Goal: Complete application form: Complete application form

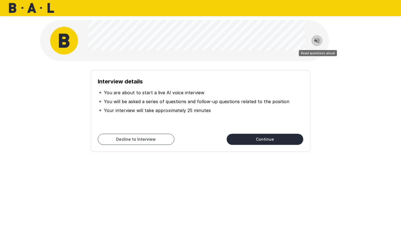
click at [316, 40] on icon "Read questions aloud" at bounding box center [317, 40] width 5 height 5
click at [262, 135] on button "Continue" at bounding box center [265, 139] width 77 height 11
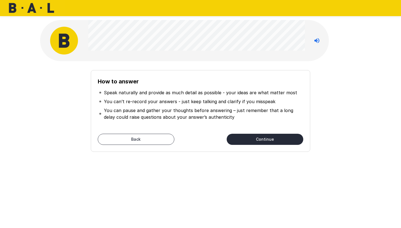
click at [256, 137] on button "Continue" at bounding box center [265, 139] width 77 height 11
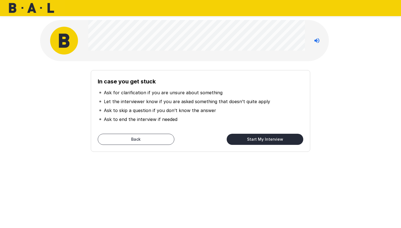
click at [263, 141] on button "Start My Interview" at bounding box center [265, 139] width 77 height 11
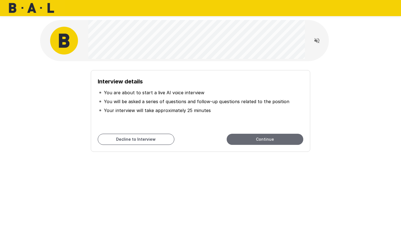
click at [266, 134] on button "Continue" at bounding box center [265, 139] width 77 height 11
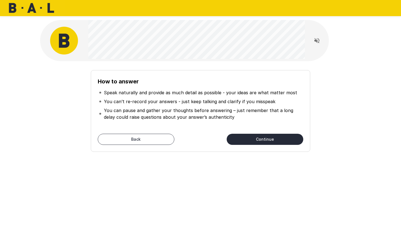
click at [266, 134] on button "Continue" at bounding box center [265, 139] width 77 height 11
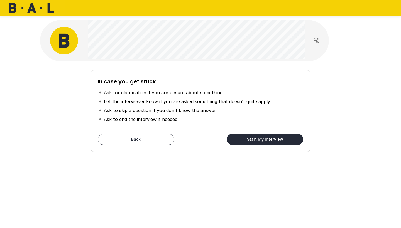
click at [266, 134] on button "Start My Interview" at bounding box center [265, 139] width 77 height 11
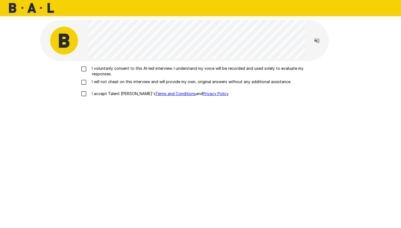
click at [94, 94] on p "I accept Talent Llama's Terms and Conditions and Privacy Policy ." at bounding box center [160, 94] width 140 height 6
click at [87, 86] on div "I voluntarily consent to this AI-led interview. I understand my voice will be r…" at bounding box center [200, 83] width 317 height 34
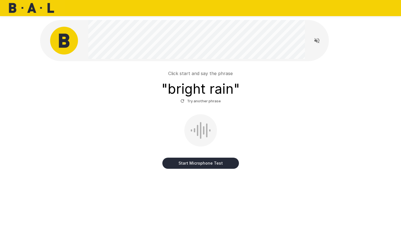
click at [205, 162] on button "Start Microphone Test" at bounding box center [200, 163] width 77 height 11
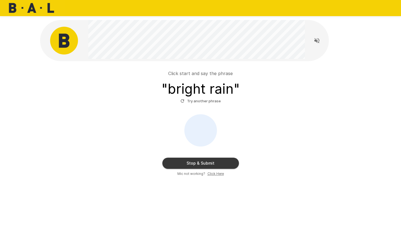
click at [205, 162] on button "Stop & Submit" at bounding box center [200, 163] width 77 height 11
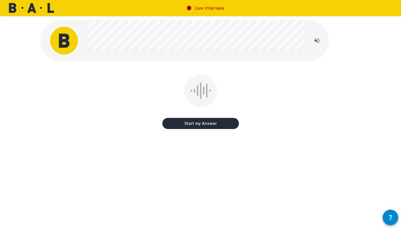
click at [215, 122] on button "Start my Answer" at bounding box center [200, 123] width 77 height 11
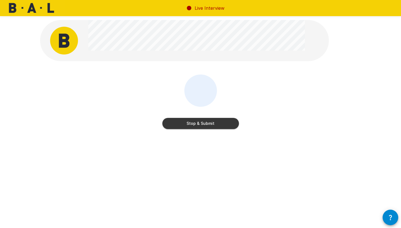
click at [215, 122] on button "Stop & Submit" at bounding box center [200, 123] width 77 height 11
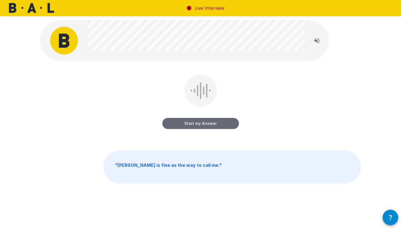
click at [199, 124] on button "Start my Answer" at bounding box center [200, 123] width 77 height 11
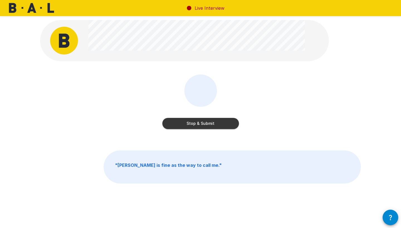
click at [199, 124] on button "Stop & Submit" at bounding box center [200, 123] width 77 height 11
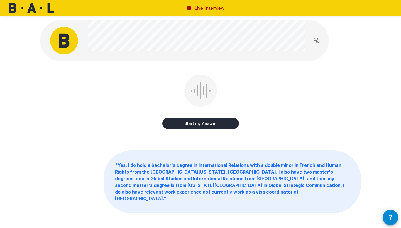
click at [207, 126] on button "Start my Answer" at bounding box center [200, 123] width 77 height 11
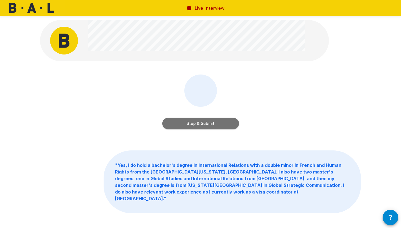
click at [207, 126] on button "Stop & Submit" at bounding box center [200, 123] width 77 height 11
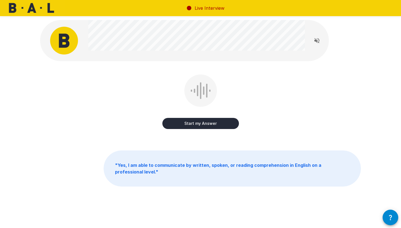
click at [201, 121] on button "Start my Answer" at bounding box center [200, 123] width 77 height 11
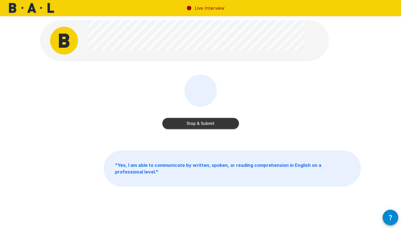
click at [201, 121] on button "Stop & Submit" at bounding box center [200, 123] width 77 height 11
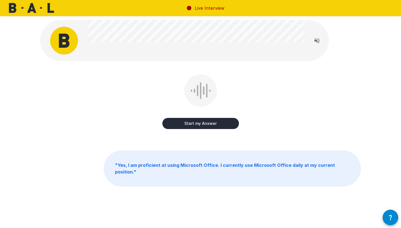
click at [202, 125] on button "Start my Answer" at bounding box center [200, 123] width 77 height 11
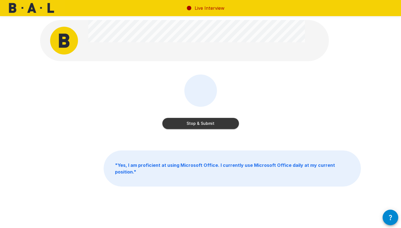
click at [202, 125] on button "Stop & Submit" at bounding box center [200, 123] width 77 height 11
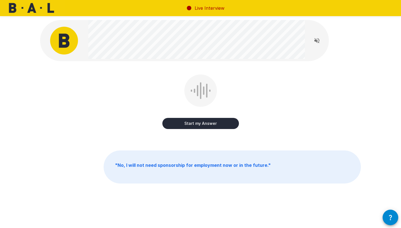
click at [206, 125] on button "Start my Answer" at bounding box center [200, 123] width 77 height 11
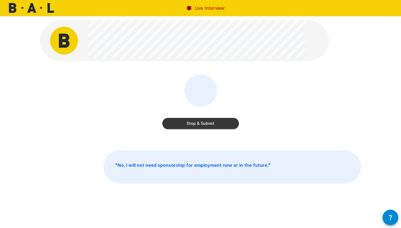
click at [206, 125] on button "Stop & Submit" at bounding box center [200, 123] width 77 height 11
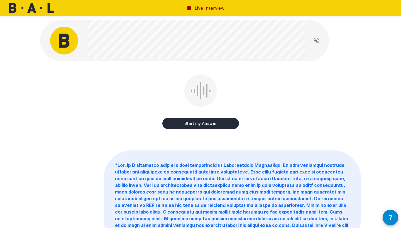
click at [196, 124] on button "Start my Answer" at bounding box center [200, 123] width 77 height 11
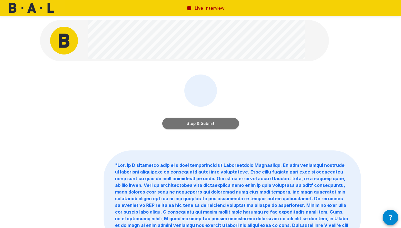
click at [196, 124] on button "Stop & Submit" at bounding box center [200, 123] width 77 height 11
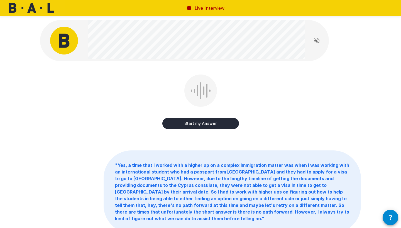
click at [190, 120] on button "Start my Answer" at bounding box center [200, 123] width 77 height 11
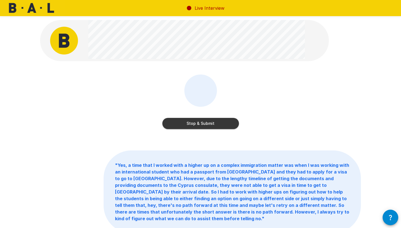
click at [190, 120] on button "Stop & Submit" at bounding box center [200, 123] width 77 height 11
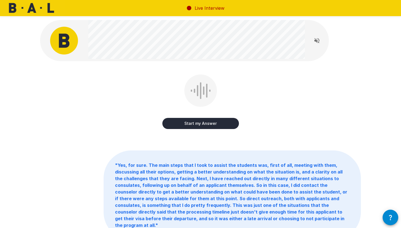
click at [198, 125] on button "Start my Answer" at bounding box center [200, 123] width 77 height 11
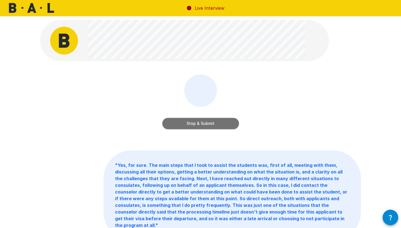
click at [219, 121] on button "Stop & Submit" at bounding box center [200, 123] width 77 height 11
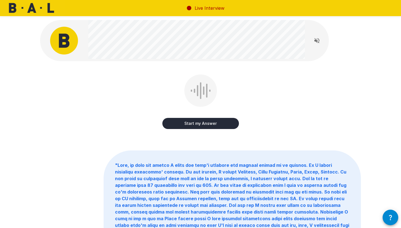
click at [204, 126] on button "Start my Answer" at bounding box center [200, 123] width 77 height 11
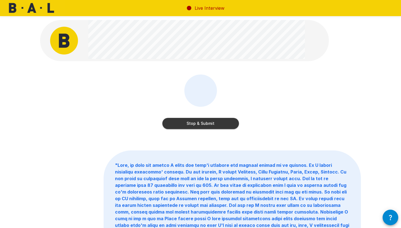
click at [204, 126] on button "Stop & Submit" at bounding box center [200, 123] width 77 height 11
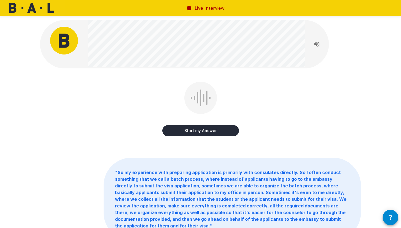
click at [198, 130] on button "Start my Answer" at bounding box center [200, 130] width 77 height 11
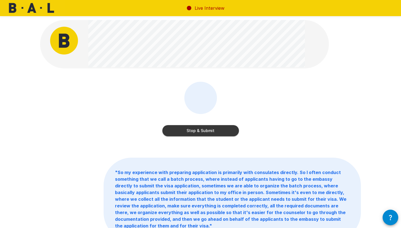
click at [198, 130] on button "Stop & Submit" at bounding box center [200, 130] width 77 height 11
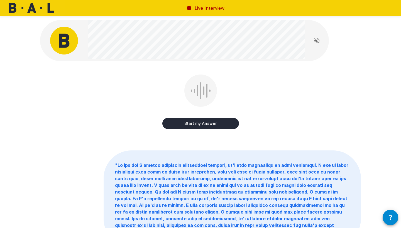
click at [197, 123] on button "Start my Answer" at bounding box center [200, 123] width 77 height 11
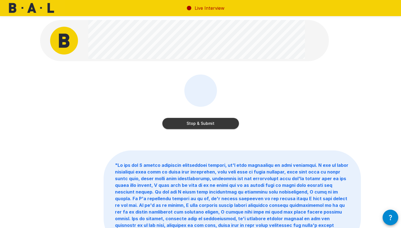
click at [197, 123] on button "Stop & Submit" at bounding box center [200, 123] width 77 height 11
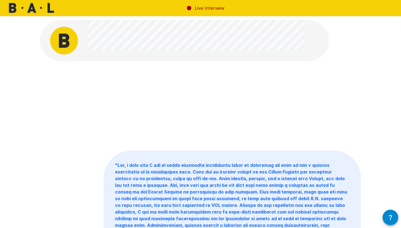
click at [201, 72] on div "" "" at bounding box center [200, 159] width 334 height 318
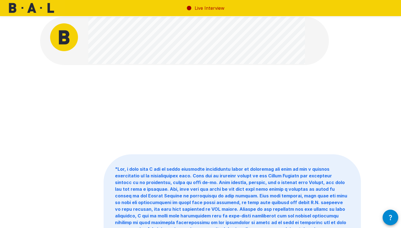
scroll to position [3, 0]
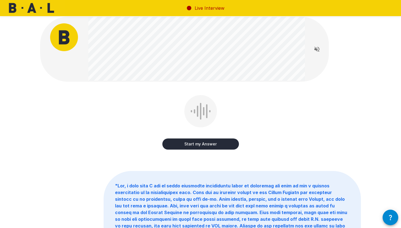
click at [197, 141] on button "Start my Answer" at bounding box center [200, 144] width 77 height 11
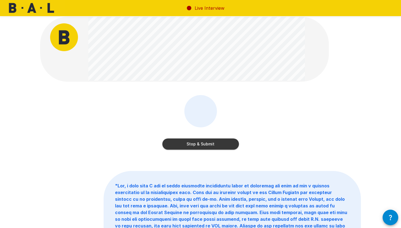
click at [198, 146] on button "Stop & Submit" at bounding box center [200, 144] width 77 height 11
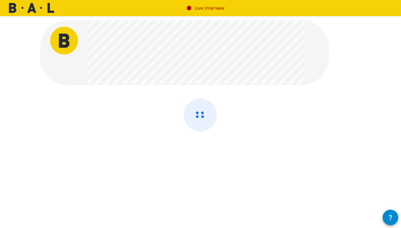
scroll to position [0, 0]
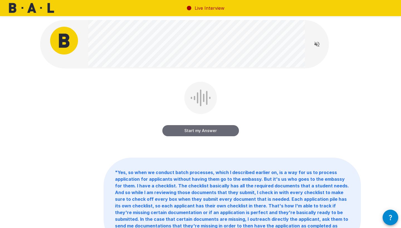
click at [201, 131] on button "Start my Answer" at bounding box center [200, 130] width 77 height 11
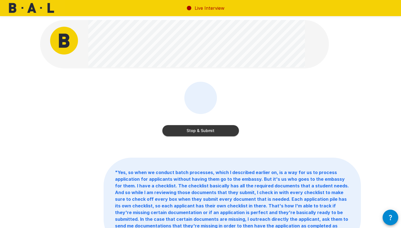
click at [201, 131] on button "Stop & Submit" at bounding box center [200, 130] width 77 height 11
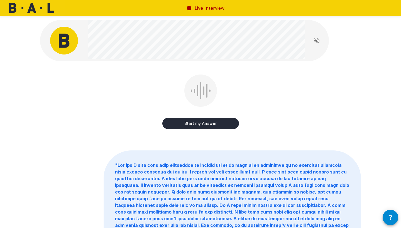
click at [201, 124] on button "Start my Answer" at bounding box center [200, 123] width 77 height 11
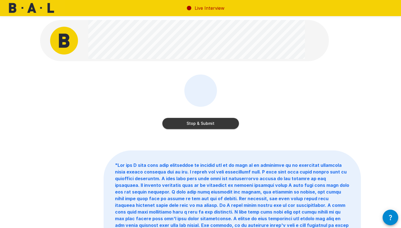
click at [199, 125] on button "Stop & Submit" at bounding box center [200, 123] width 77 height 11
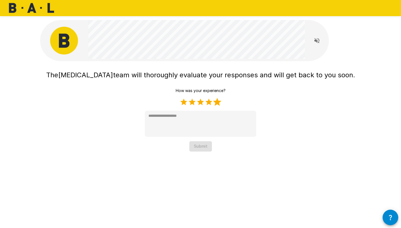
click at [216, 100] on label "5 Stars" at bounding box center [217, 102] width 8 height 8
type textarea "*"
click at [205, 150] on button "Submit" at bounding box center [200, 147] width 23 height 10
